Goal: Task Accomplishment & Management: Use online tool/utility

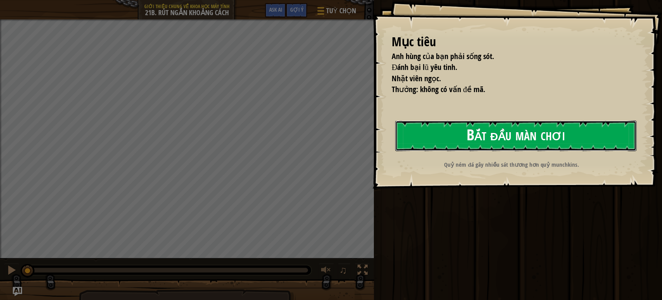
click at [492, 136] on button "Bắt đầu màn chơi" at bounding box center [515, 135] width 241 height 31
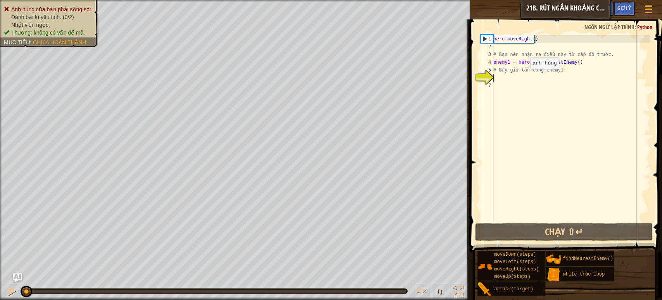
click at [524, 77] on div "hero . moveRight ( ) # Bạn nên nhận ra điều này từ cấp độ trước. enemy1 = hero …" at bounding box center [571, 136] width 159 height 202
click at [540, 85] on div "hero . moveRight ( ) # Bạn nên nhận ra điều này từ cấp độ trước. enemy1 = hero …" at bounding box center [571, 136] width 159 height 202
drag, startPoint x: 507, startPoint y: 60, endPoint x: 483, endPoint y: 64, distance: 24.9
click at [483, 64] on div "1 2 3 4 5 6 7 hero . moveRight ( ) # Bạn nên nhận ra điều này từ cấp độ trước. …" at bounding box center [565, 128] width 172 height 186
type textarea "enemy1 = hero.findNearestEnemy()"
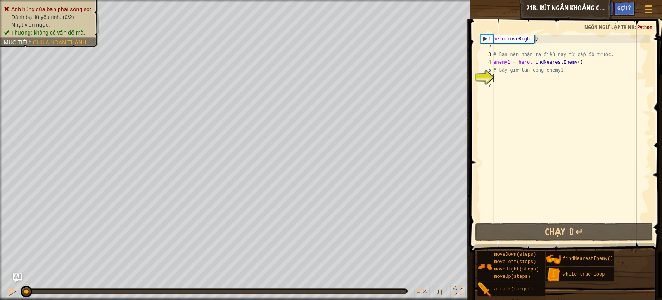
click at [528, 78] on div "hero . moveRight ( ) # Bạn nên nhận ra điều này từ cấp độ trước. enemy1 = hero …" at bounding box center [571, 136] width 159 height 202
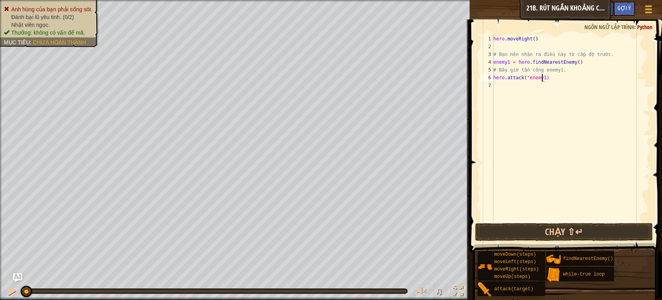
scroll to position [3, 3]
click at [599, 61] on div "hero . moveRight ( ) # Bạn nên nhận ra điều này từ cấp độ trước. enemy1 = hero …" at bounding box center [571, 136] width 159 height 202
type textarea "enemy1 = hero.findNearestEnemy()"
drag, startPoint x: 540, startPoint y: 86, endPoint x: 525, endPoint y: 86, distance: 15.5
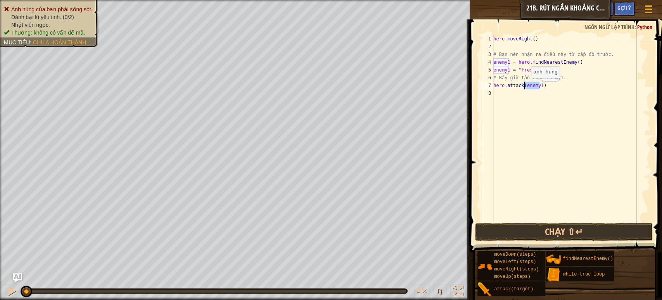
click at [525, 86] on div "hero . moveRight ( ) # Bạn nên nhận ra điều này từ cấp độ trước. enemy1 = hero …" at bounding box center [571, 136] width 159 height 202
click at [537, 85] on div "hero . moveRight ( ) # Bạn nên nhận ra điều này từ cấp độ trước. enemy1 = hero …" at bounding box center [571, 128] width 159 height 186
click at [555, 229] on button "Chạy ⇧↵" at bounding box center [564, 232] width 178 height 18
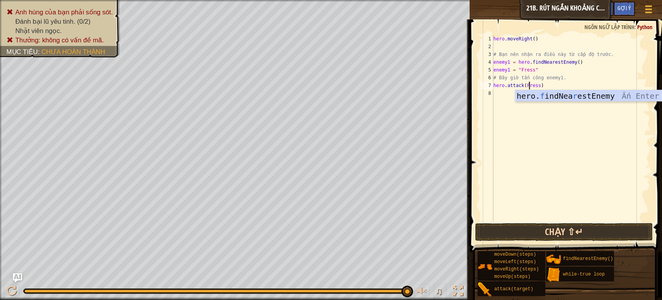
scroll to position [3, 3]
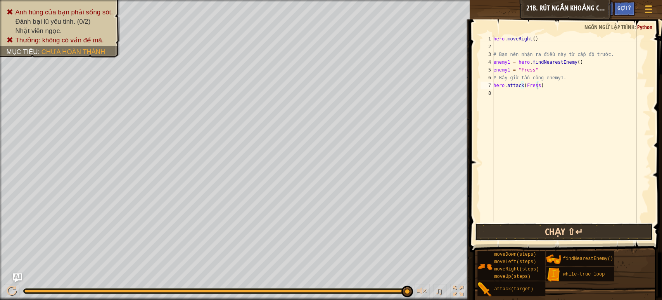
click at [572, 234] on button "Chạy ⇧↵" at bounding box center [564, 232] width 178 height 18
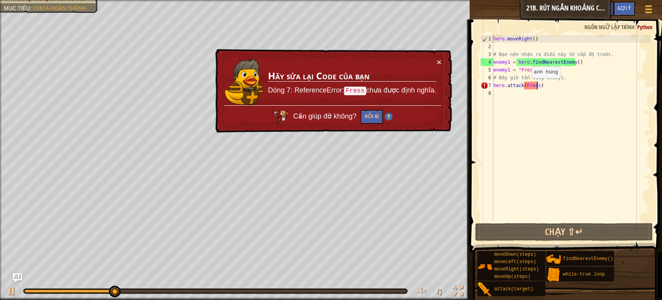
click at [524, 85] on div "hero . moveRight ( ) # Bạn nên nhận ra điều này từ cấp độ trước. enemy1 = hero …" at bounding box center [571, 136] width 159 height 202
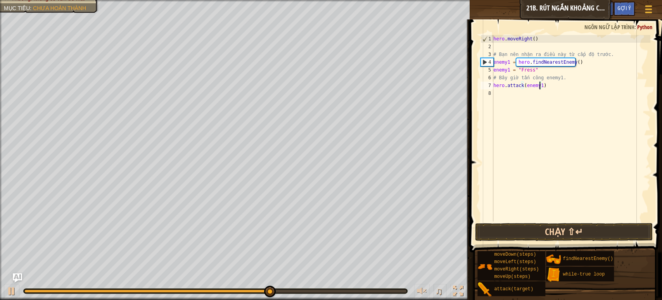
type textarea "hero.attack(enemy1)"
click at [555, 225] on button "Chạy ⇧↵" at bounding box center [564, 232] width 178 height 18
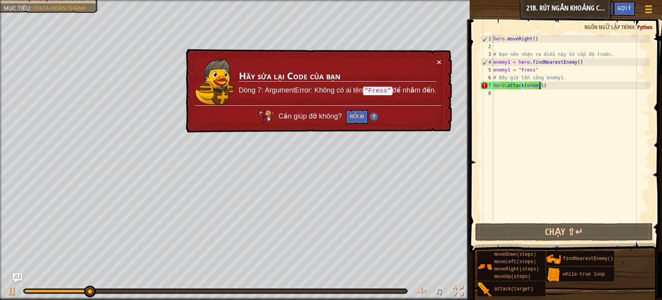
click at [550, 89] on div "hero . moveRight ( ) # Bạn nên nhận ra điều này từ cấp độ trước. enemy1 = hero …" at bounding box center [571, 136] width 159 height 202
click at [531, 67] on div "hero . moveRight ( ) # Bạn nên nhận ra điều này từ cấp độ trước. enemy1 = hero …" at bounding box center [571, 136] width 159 height 202
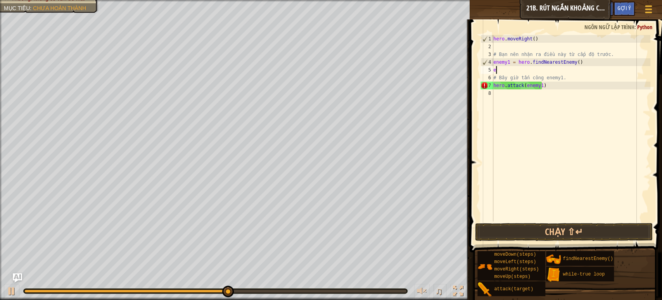
type textarea "e"
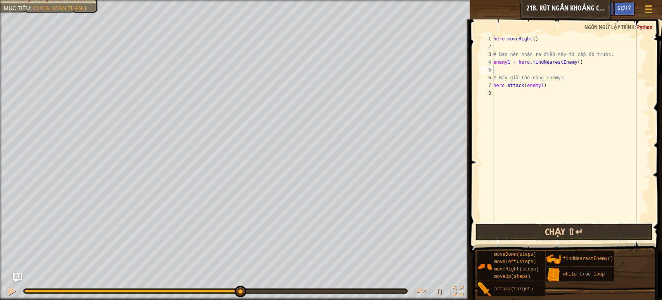
click at [565, 235] on button "Chạy ⇧↵" at bounding box center [564, 232] width 178 height 18
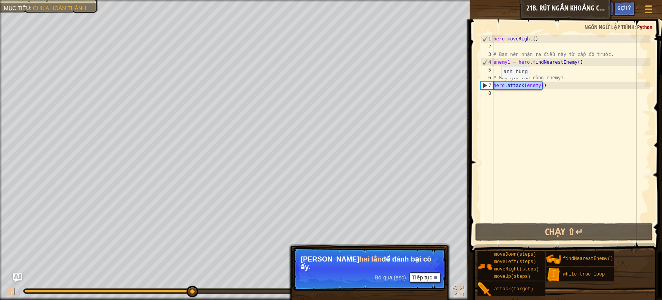
drag, startPoint x: 541, startPoint y: 85, endPoint x: 496, endPoint y: 85, distance: 45.4
click at [496, 85] on div "hero . moveRight ( ) # Bạn nên nhận ra điều này từ cấp độ trước. enemy1 = hero …" at bounding box center [571, 136] width 159 height 202
type textarea "hero.attack(enemy1)"
click at [496, 85] on div "hero . moveRight ( ) # Bạn nên nhận ra điều này từ cấp độ trước. enemy1 = hero …" at bounding box center [571, 128] width 159 height 186
click at [497, 94] on div "hero . moveRight ( ) # Bạn nên nhận ra điều này từ cấp độ trước. enemy1 = hero …" at bounding box center [571, 136] width 159 height 202
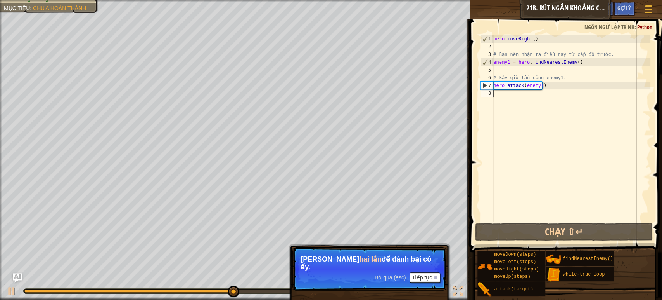
paste textarea "ero.attack(enemy1)"
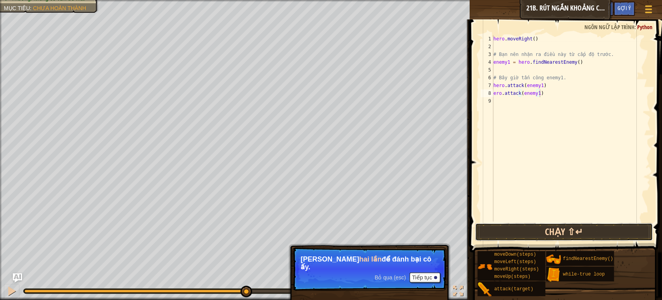
click at [557, 232] on button "Chạy ⇧↵" at bounding box center [564, 232] width 178 height 18
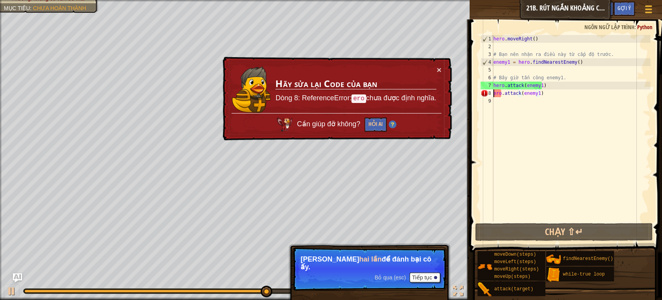
click at [495, 94] on div "hero . moveRight ( ) # Bạn nên nhận ra điều này từ cấp độ trước. enemy1 = hero …" at bounding box center [571, 136] width 159 height 202
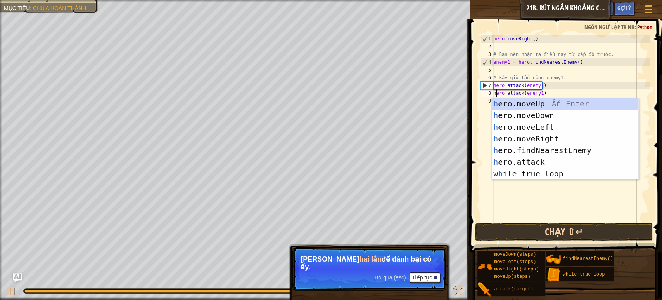
type textarea "hero.attack(enemy1)"
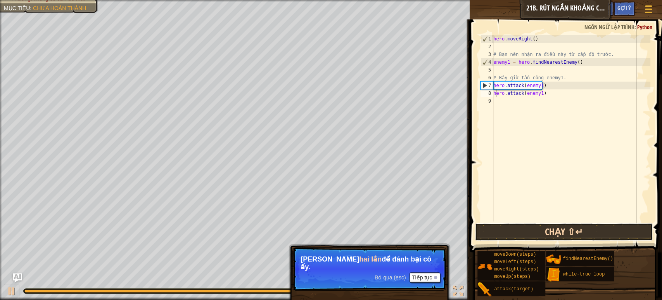
click at [537, 232] on button "Chạy ⇧↵" at bounding box center [564, 232] width 178 height 18
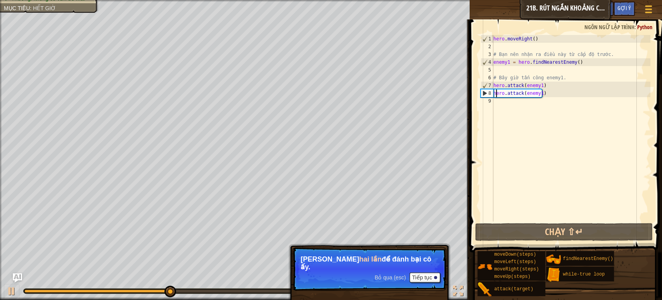
click at [527, 111] on div "hero . moveRight ( ) # Bạn nên nhận ra điều này từ cấp độ trước. enemy1 = hero …" at bounding box center [571, 136] width 159 height 202
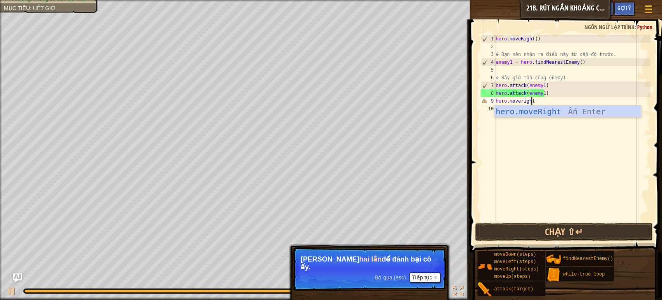
scroll to position [3, 3]
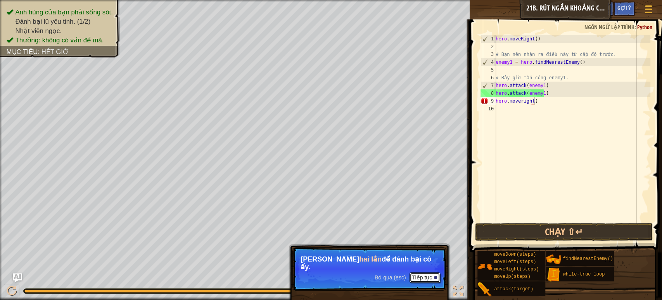
click at [420, 281] on button "Tiếp tục" at bounding box center [425, 277] width 31 height 10
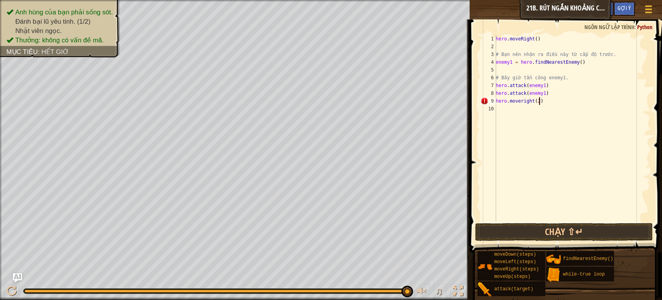
scroll to position [3, 3]
click at [558, 232] on button "Chạy ⇧↵" at bounding box center [564, 232] width 178 height 18
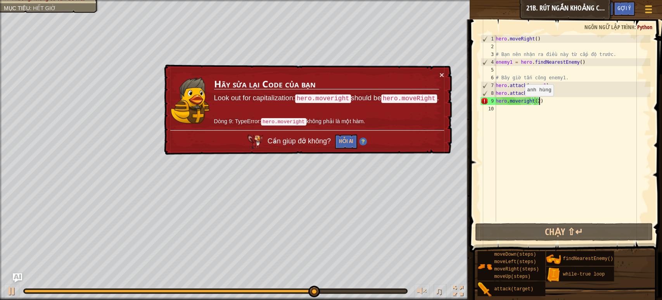
click at [520, 102] on div "hero . moveRight ( ) # Bạn nên nhận ra điều này từ cấp độ trước. enemy1 = hero …" at bounding box center [572, 136] width 156 height 202
click at [532, 101] on div "hero . moveRight ( ) # Bạn nên nhận ra điều này từ cấp độ trước. enemy1 = hero …" at bounding box center [572, 136] width 156 height 202
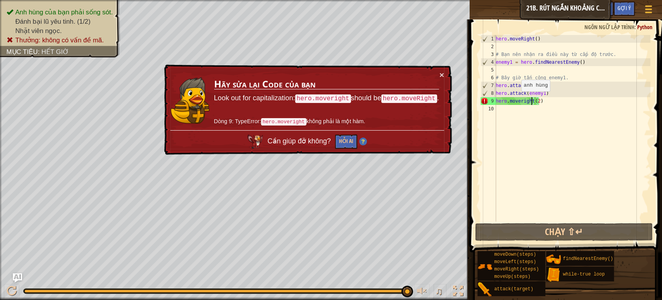
click at [517, 99] on div "hero . moveRight ( ) # Bạn nên nhận ra điều này từ cấp độ trước. enemy1 = hero …" at bounding box center [572, 136] width 156 height 202
click at [520, 101] on div "hero . moveRight ( ) # Bạn nên nhận ra điều này từ cấp độ trước. enemy1 = hero …" at bounding box center [572, 136] width 156 height 202
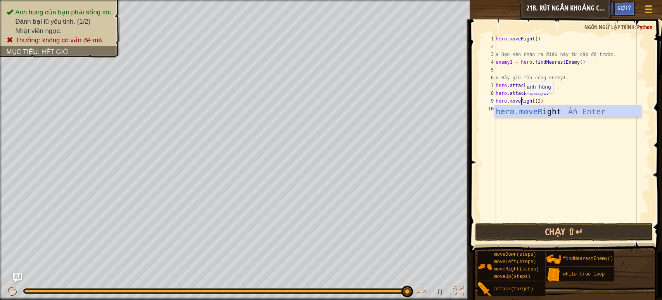
scroll to position [3, 2]
type textarea "hero.moveRight(2)"
click at [565, 226] on button "Chạy ⇧↵" at bounding box center [564, 232] width 178 height 18
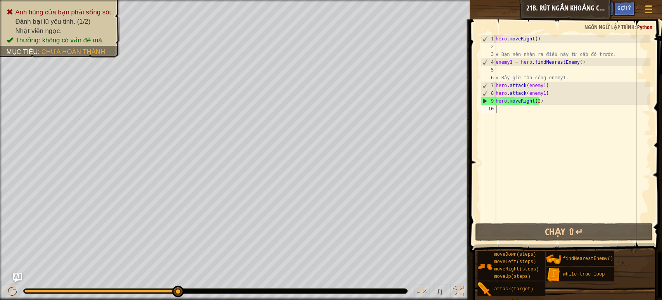
click at [513, 110] on div "hero . moveRight ( ) # Bạn nên nhận ra điều này từ cấp độ trước. enemy1 = hero …" at bounding box center [572, 136] width 156 height 202
paste textarea "ero.attack(enemy1)"
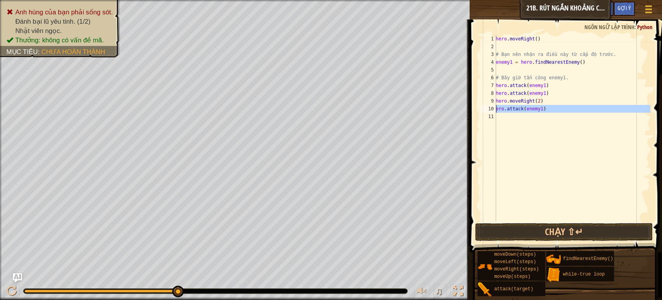
click at [496, 107] on div "10" at bounding box center [489, 109] width 16 height 8
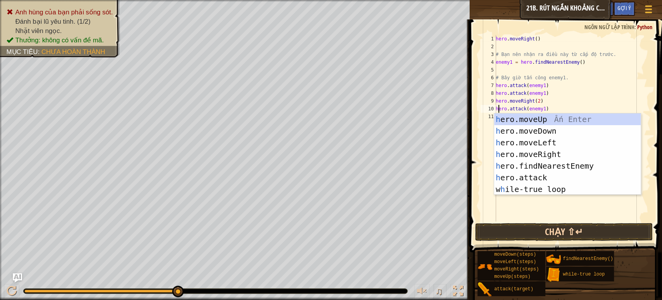
type textarea "hero.attack(enemy1)"
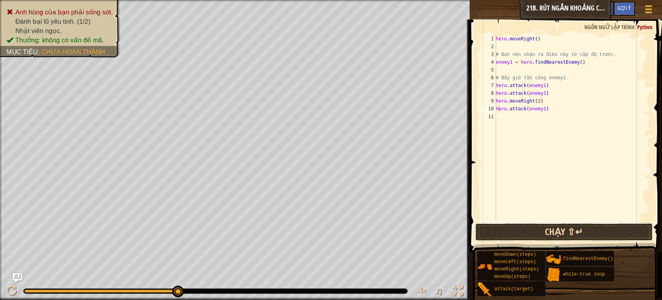
click at [530, 228] on button "Chạy ⇧↵" at bounding box center [564, 232] width 178 height 18
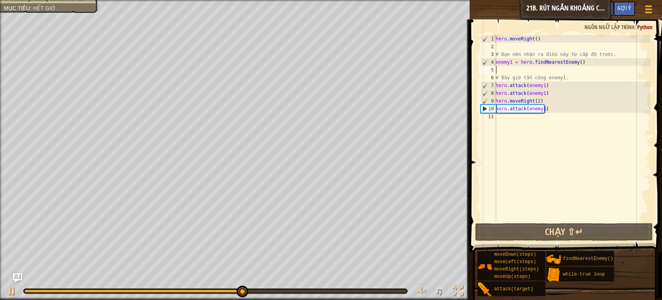
click at [497, 71] on div "hero . moveRight ( ) # Bạn nên nhận ra điều này từ cấp độ trước. enemy1 = hero …" at bounding box center [572, 136] width 156 height 202
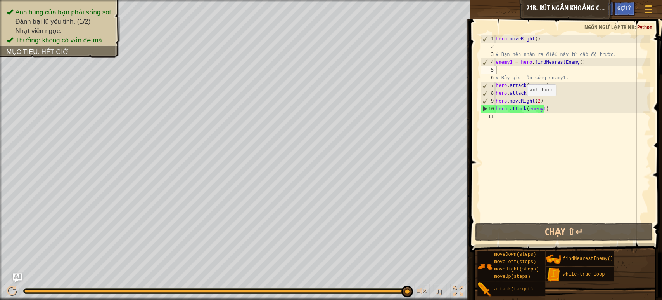
click at [543, 100] on div "hero . moveRight ( ) # Bạn nên nhận ra điều này từ cấp độ trước. enemy1 = hero …" at bounding box center [572, 136] width 156 height 202
type textarea "hero.moveRight(2)"
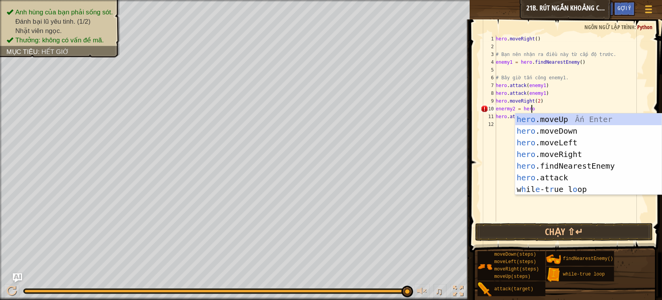
scroll to position [3, 3]
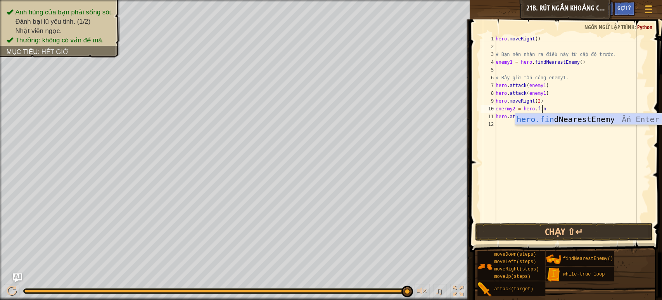
type textarea "enermy2 = hero.find"
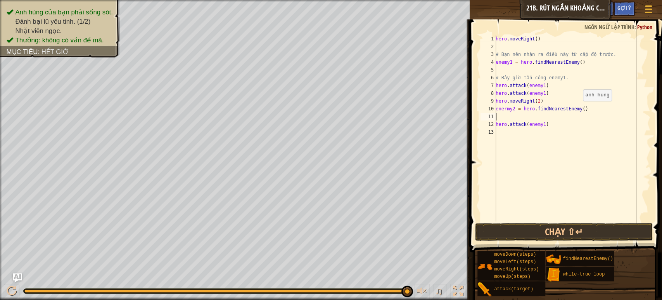
click at [578, 108] on div "hero . moveRight ( ) # Bạn nên nhận ra điều này từ cấp độ trước. enemy1 = hero …" at bounding box center [572, 136] width 156 height 202
type textarea "enermy2 = hero.findNearestEnemy()"
click at [515, 116] on div "hero . moveRight ( ) # Bạn nên nhận ra điều này từ cấp độ trước. enemy1 = hero …" at bounding box center [572, 136] width 156 height 202
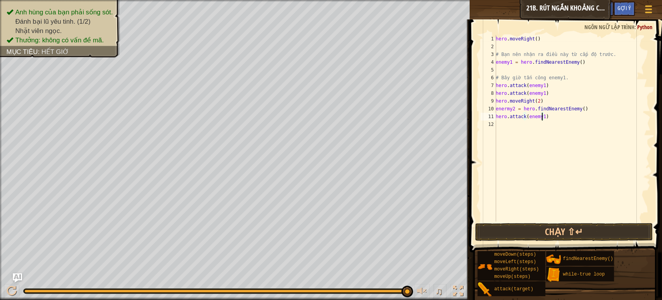
click at [541, 116] on div "hero . moveRight ( ) # Bạn nên nhận ra điều này từ cấp độ trước. enemy1 = hero …" at bounding box center [572, 136] width 156 height 202
click at [566, 237] on button "Chạy ⇧↵" at bounding box center [564, 232] width 178 height 18
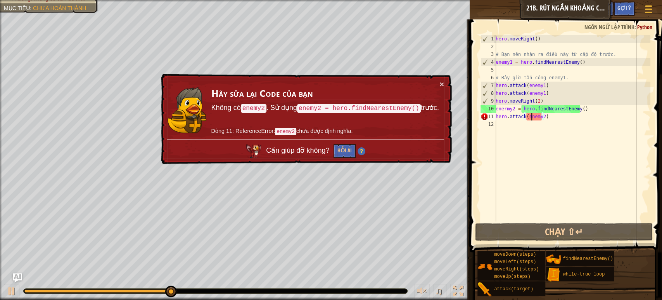
click at [533, 113] on div "hero . moveRight ( ) # Bạn nên nhận ra điều này từ cấp độ trước. enemy1 = hero …" at bounding box center [572, 136] width 156 height 202
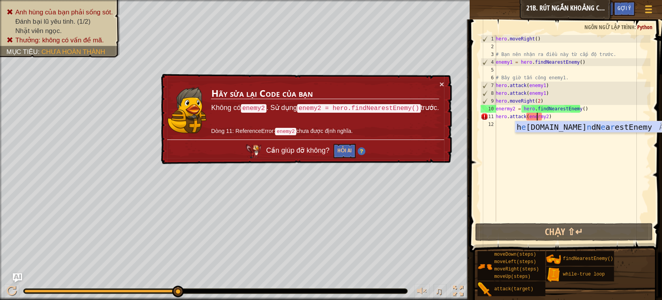
type textarea "hero.attack(enermy2)"
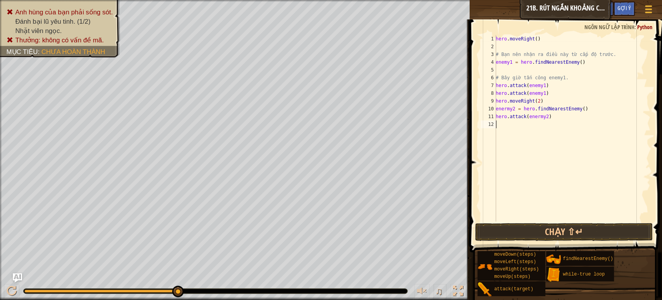
click at [537, 150] on div "hero . moveRight ( ) # Bạn nên nhận ra điều này từ cấp độ trước. enemy1 = hero …" at bounding box center [572, 136] width 156 height 202
click at [567, 232] on button "Chạy ⇧↵" at bounding box center [564, 232] width 178 height 18
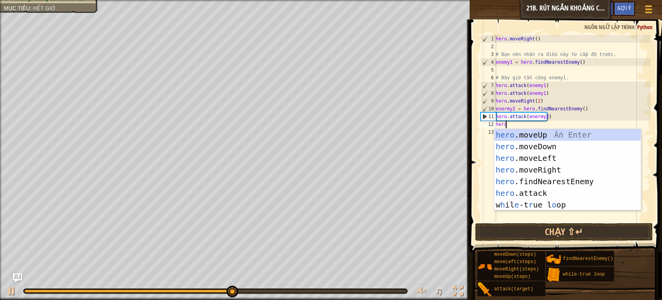
type textarea "hero."
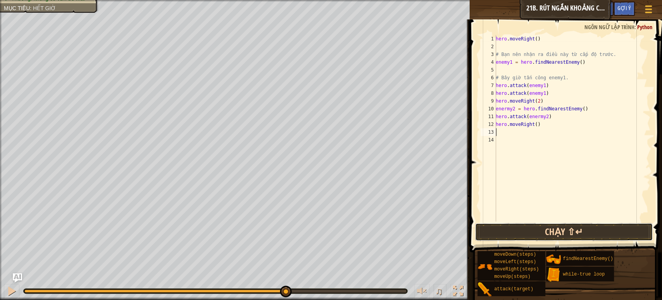
click at [572, 235] on button "Chạy ⇧↵" at bounding box center [564, 232] width 178 height 18
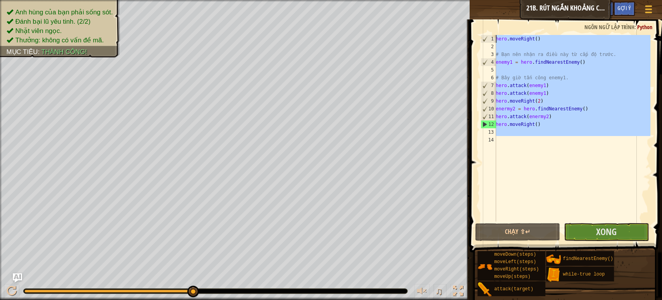
drag, startPoint x: 543, startPoint y: 185, endPoint x: 480, endPoint y: 30, distance: 167.1
click at [480, 30] on div "1 2 3 4 5 6 7 8 9 10 11 12 13 14 hero . moveRight ( ) # Bạn nên nhận ra điều nà…" at bounding box center [565, 150] width 195 height 255
type textarea "hero.moveRight()"
click at [543, 151] on div "hero . moveRight ( ) # Bạn nên nhận ra điều này từ cấp độ trước. enemy1 = hero …" at bounding box center [572, 128] width 156 height 186
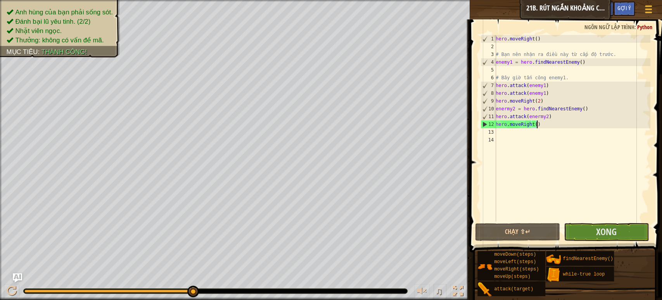
click at [553, 125] on div "hero . moveRight ( ) # Bạn nên nhận ra điều này từ cấp độ trước. enemy1 = hero …" at bounding box center [572, 136] width 156 height 202
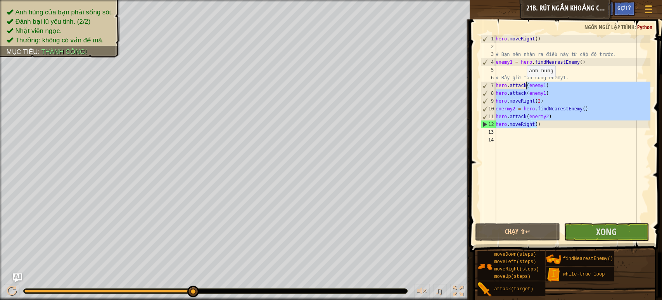
click at [469, 15] on div "Khoá học Giới thiệu chung về Khoa học máy tính 21b. Rút Ngắn Khoảng Cách Tuỳ ch…" at bounding box center [331, 150] width 662 height 300
type textarea "hero.moveRight()"
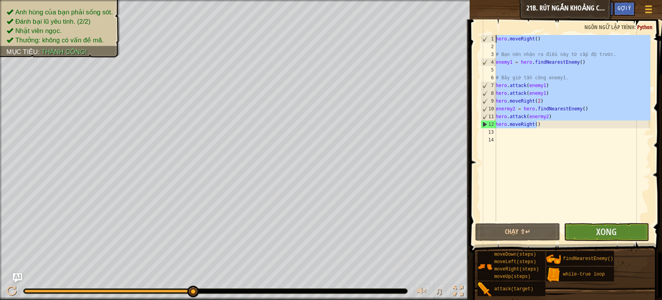
click at [558, 161] on div "hero . moveRight ( ) # Bạn nên nhận ra điều này từ cấp độ trước. enemy1 = hero …" at bounding box center [572, 136] width 156 height 202
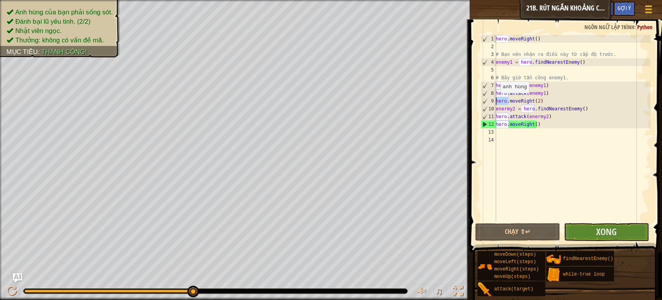
drag, startPoint x: 509, startPoint y: 101, endPoint x: 496, endPoint y: 101, distance: 12.8
click at [496, 101] on div "hero . moveRight ( ) # Bạn nên nhận ra điều này từ cấp độ trước. enemy1 = hero …" at bounding box center [572, 136] width 156 height 202
drag, startPoint x: 574, startPoint y: 109, endPoint x: 537, endPoint y: 112, distance: 37.0
click at [537, 112] on div "hero . moveRight ( ) # Bạn nên nhận ra điều này từ cấp độ trước. enemy1 = hero …" at bounding box center [572, 136] width 156 height 202
click at [523, 93] on div "hero . moveRight ( ) # Bạn nên nhận ra điều này từ cấp độ trước. enemy1 = hero …" at bounding box center [572, 136] width 156 height 202
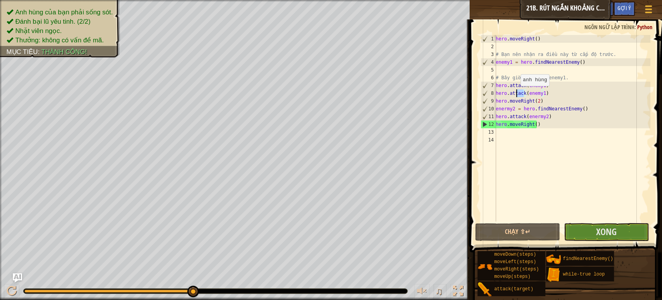
drag, startPoint x: 523, startPoint y: 92, endPoint x: 512, endPoint y: 94, distance: 10.9
click at [512, 94] on div "hero . moveRight ( ) # Bạn nên nhận ra điều này từ cấp độ trước. enemy1 = hero …" at bounding box center [572, 136] width 156 height 202
click at [589, 120] on div "hero . moveRight ( ) # Bạn nên nhận ra điều này từ cấp độ trước. enemy1 = hero …" at bounding box center [572, 136] width 156 height 202
type textarea "hero.moveRight()"
